Goal: Task Accomplishment & Management: Use online tool/utility

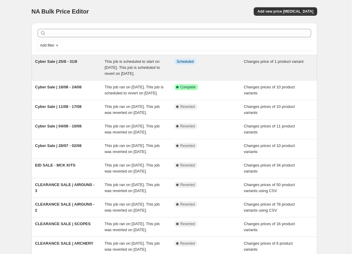
click at [65, 61] on span "Cyber Sale | 25/8 - 31/8" at bounding box center [56, 61] width 42 height 5
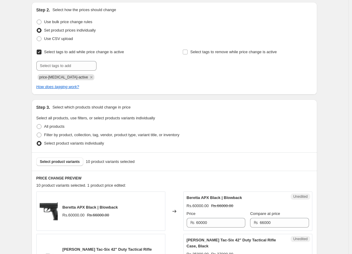
scroll to position [76, 0]
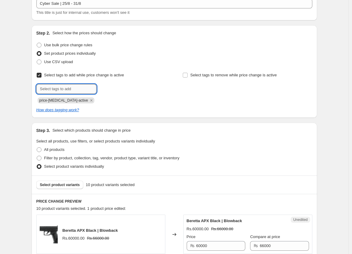
click at [71, 91] on input "text" at bounding box center [66, 89] width 60 height 10
type input "cybersale"
click at [115, 89] on span "cybersale" at bounding box center [118, 88] width 17 height 4
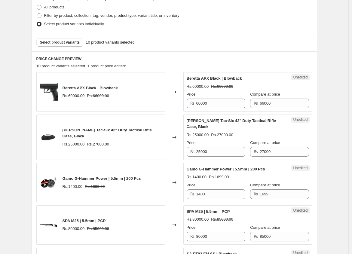
scroll to position [223, 0]
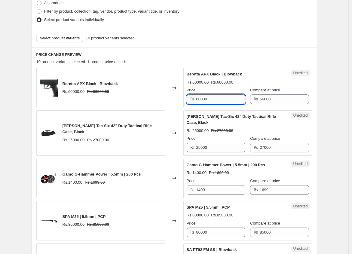
click at [214, 101] on input "60000" at bounding box center [220, 99] width 49 height 10
click at [203, 100] on input "60000" at bounding box center [220, 99] width 49 height 10
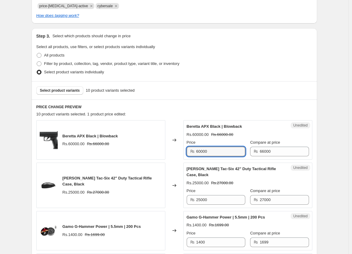
scroll to position [195, 0]
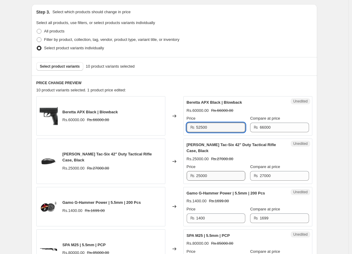
type input "52500"
click at [209, 172] on input "25000" at bounding box center [220, 176] width 49 height 10
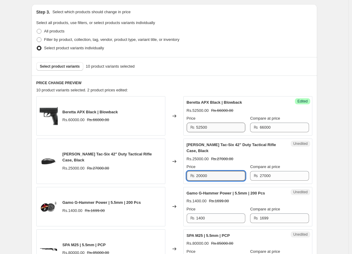
type input "20000"
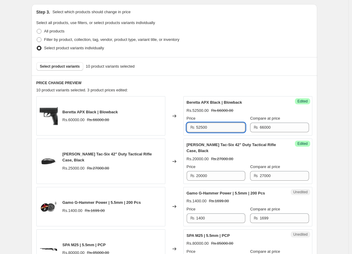
click at [221, 128] on input "52500" at bounding box center [220, 128] width 49 height 10
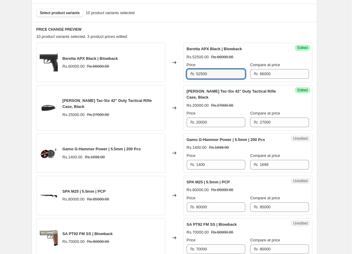
scroll to position [254, 0]
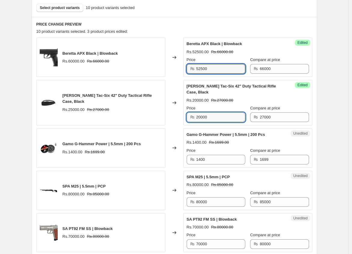
click at [221, 113] on input "20000" at bounding box center [220, 118] width 49 height 10
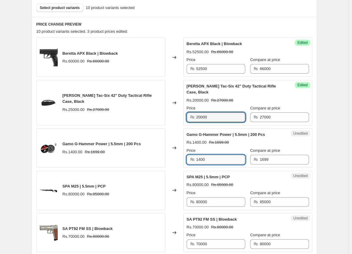
click at [214, 157] on input "1400" at bounding box center [220, 160] width 49 height 10
click at [214, 155] on input "1400" at bounding box center [220, 160] width 49 height 10
type input "1200"
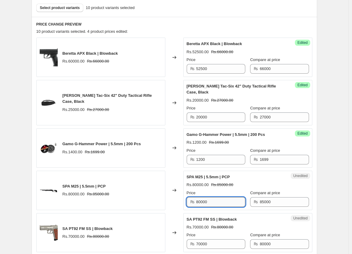
click at [200, 197] on input "80000" at bounding box center [220, 202] width 49 height 10
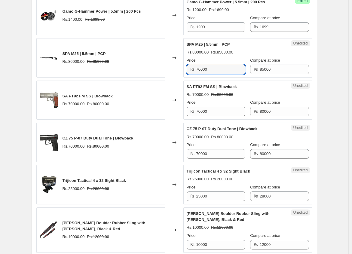
scroll to position [406, 0]
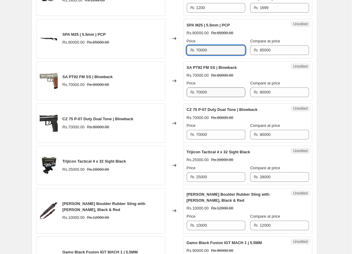
type input "70000"
click at [209, 90] on input "70000" at bounding box center [220, 93] width 49 height 10
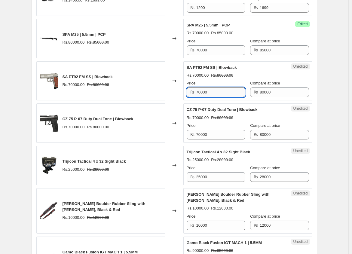
click at [209, 90] on input "70000" at bounding box center [220, 93] width 49 height 10
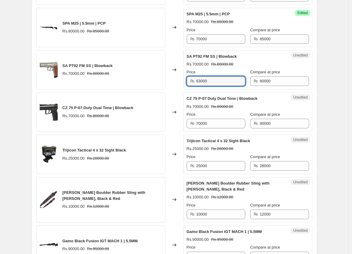
scroll to position [431, 0]
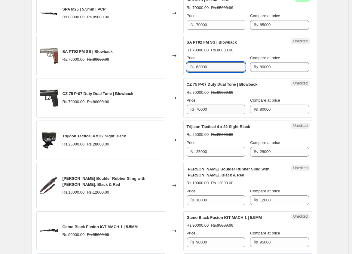
type input "63000"
click at [212, 105] on input "70000" at bounding box center [220, 110] width 49 height 10
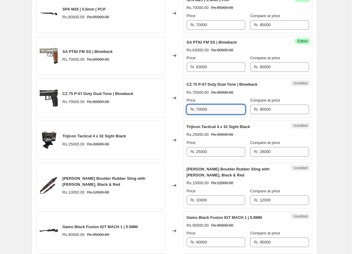
click at [212, 105] on input "70000" at bounding box center [220, 110] width 49 height 10
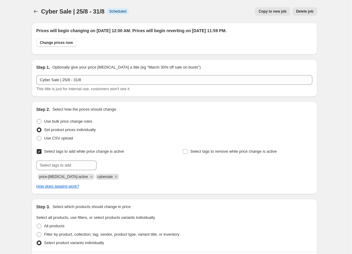
scroll to position [390, 0]
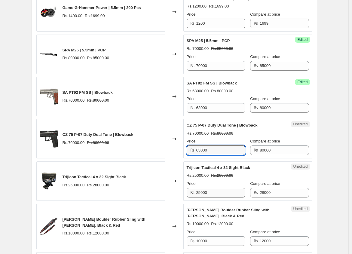
type input "63000"
click at [215, 188] on input "25000" at bounding box center [220, 193] width 49 height 10
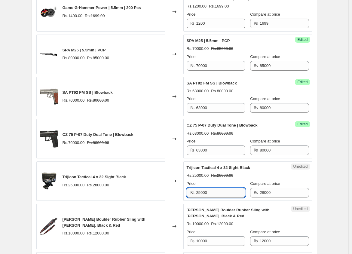
click at [215, 188] on input "25000" at bounding box center [220, 193] width 49 height 10
type input "20000"
drag, startPoint x: 200, startPoint y: 237, endPoint x: 196, endPoint y: 237, distance: 3.7
click at [196, 237] on div "₨ 10000" at bounding box center [216, 242] width 59 height 10
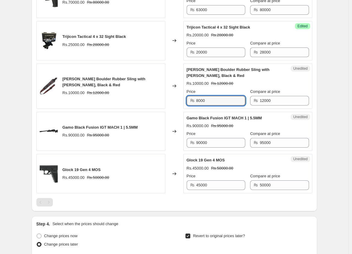
scroll to position [540, 0]
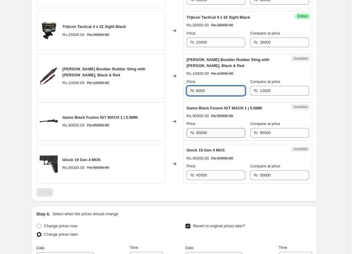
type input "8000"
click at [227, 128] on input "90000" at bounding box center [220, 133] width 49 height 10
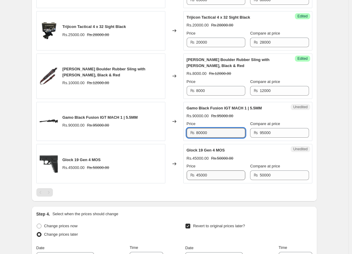
type input "80000"
click at [209, 173] on input "45000" at bounding box center [220, 176] width 49 height 10
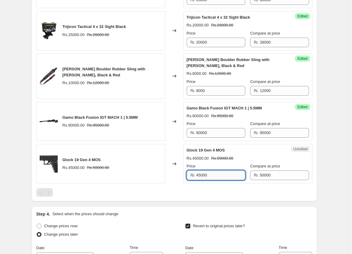
click at [203, 171] on input "45000" at bounding box center [220, 176] width 49 height 10
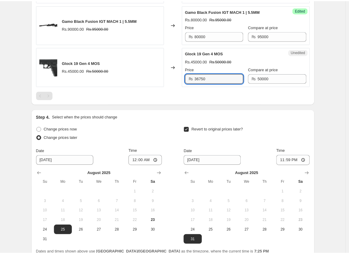
scroll to position [0, 0]
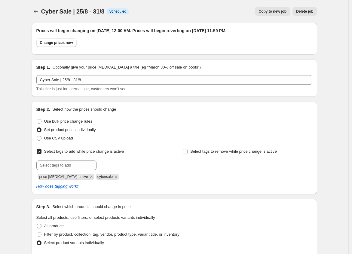
type input "36750"
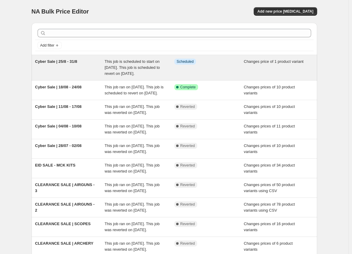
click at [128, 64] on span "This job is scheduled to start on [DATE]. This job is scheduled to revert on [D…" at bounding box center [132, 67] width 55 height 17
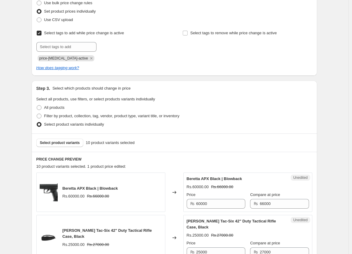
scroll to position [115, 0]
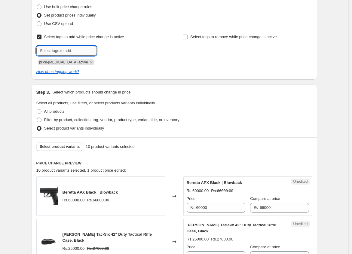
click at [62, 53] on input "text" at bounding box center [66, 51] width 60 height 10
type input "cybersale"
click at [106, 51] on b "Add" at bounding box center [105, 50] width 7 height 4
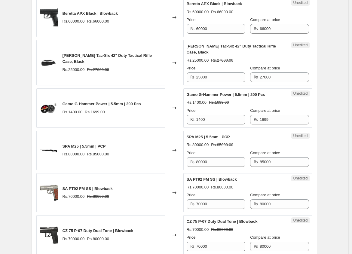
scroll to position [277, 0]
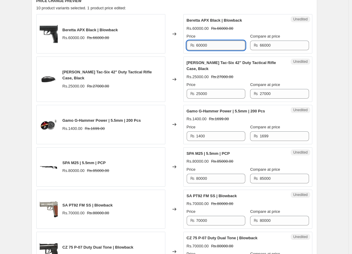
click at [210, 45] on input "60000" at bounding box center [220, 46] width 49 height 10
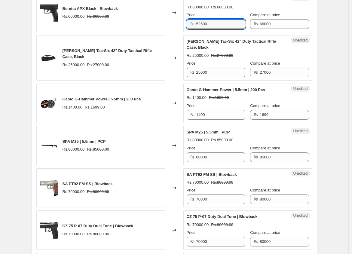
scroll to position [300, 0]
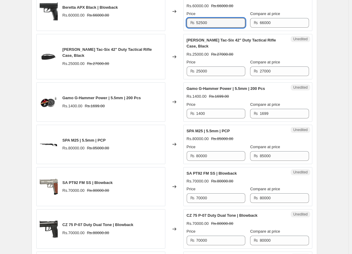
type input "52500"
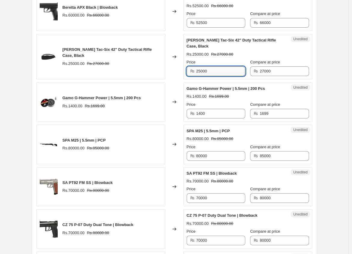
click at [199, 67] on input "25000" at bounding box center [220, 72] width 49 height 10
type input "21000"
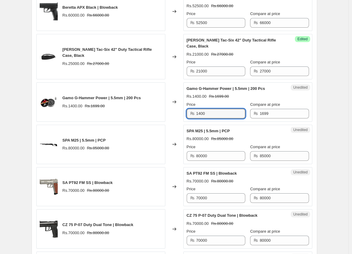
click at [189, 110] on div "₨ 1400" at bounding box center [216, 114] width 59 height 10
type input "1200"
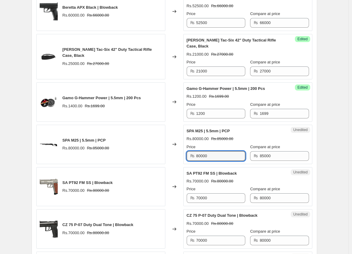
click at [196, 154] on div "₨ 80000" at bounding box center [216, 156] width 59 height 10
type input "70000"
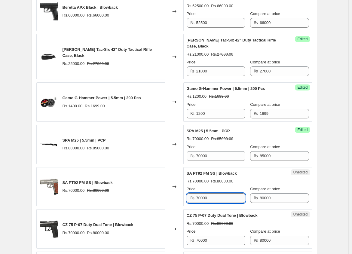
drag, startPoint x: 203, startPoint y: 193, endPoint x: 198, endPoint y: 194, distance: 5.5
click at [198, 194] on input "70000" at bounding box center [220, 198] width 49 height 10
type input "63000"
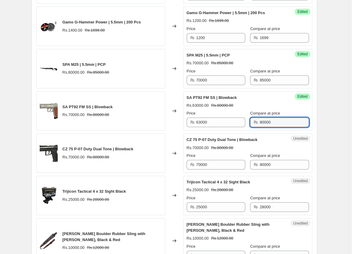
scroll to position [422, 0]
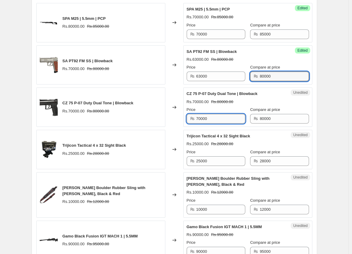
click at [220, 114] on input "70000" at bounding box center [220, 119] width 49 height 10
drag, startPoint x: 211, startPoint y: 112, endPoint x: 197, endPoint y: 112, distance: 13.5
click at [197, 114] on input "70000" at bounding box center [220, 119] width 49 height 10
type input "63000"
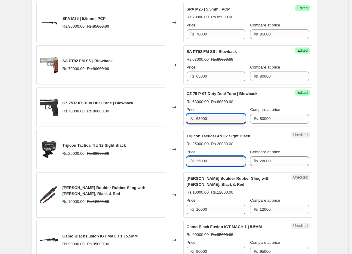
click at [203, 156] on input "25000" at bounding box center [220, 161] width 49 height 10
type input "20000"
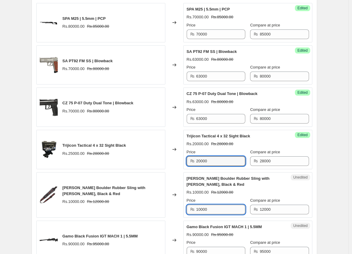
click at [205, 205] on input "10000" at bounding box center [220, 210] width 49 height 10
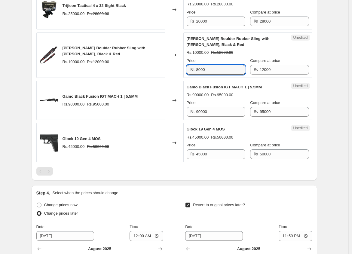
scroll to position [559, 0]
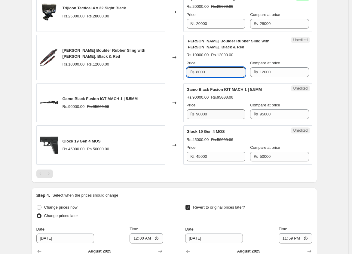
type input "8000"
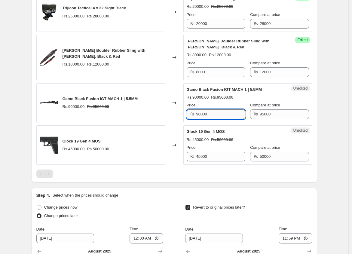
click at [209, 110] on input "90000" at bounding box center [220, 115] width 49 height 10
click at [200, 110] on input "90000" at bounding box center [220, 115] width 49 height 10
type input "80000"
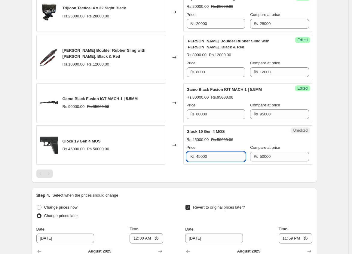
click at [212, 153] on input "45000" at bounding box center [220, 157] width 49 height 10
click at [206, 152] on input "45000" at bounding box center [220, 157] width 49 height 10
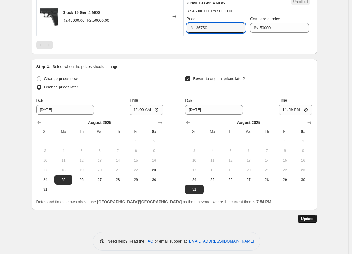
type input "36750"
click at [309, 217] on span "Update" at bounding box center [308, 219] width 12 height 5
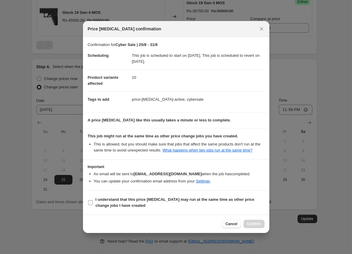
click at [185, 200] on b "I understand that this price change job may run at the same time as other price…" at bounding box center [175, 202] width 159 height 11
click at [93, 200] on input "I understand that this price change job may run at the same time as other price…" at bounding box center [90, 202] width 5 height 5
checkbox input "true"
click at [255, 223] on span "Confirm" at bounding box center [254, 224] width 14 height 5
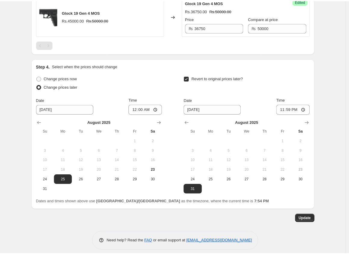
scroll to position [0, 0]
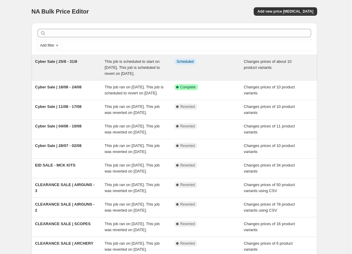
click at [55, 60] on span "Cyber Sale | 25/8 - 31/8" at bounding box center [56, 61] width 42 height 5
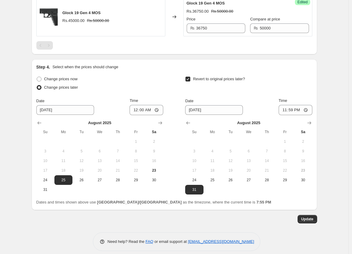
scroll to position [688, 0]
